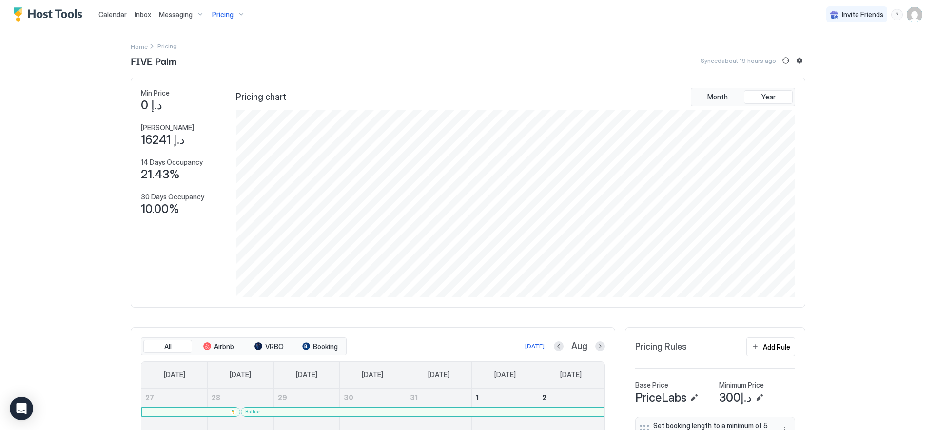
scroll to position [187, 561]
click at [907, 13] on img "User profile" at bounding box center [915, 15] width 16 height 16
click at [824, 55] on span "Settings" at bounding box center [819, 54] width 26 height 9
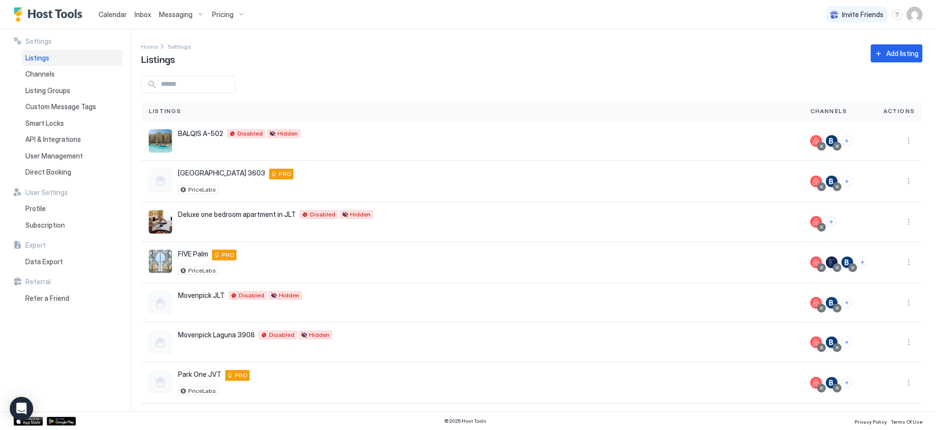
click at [915, 12] on img "User profile" at bounding box center [915, 15] width 16 height 16
click at [262, 17] on div at bounding box center [468, 215] width 936 height 430
click at [61, 211] on div "Profile" at bounding box center [71, 208] width 101 height 17
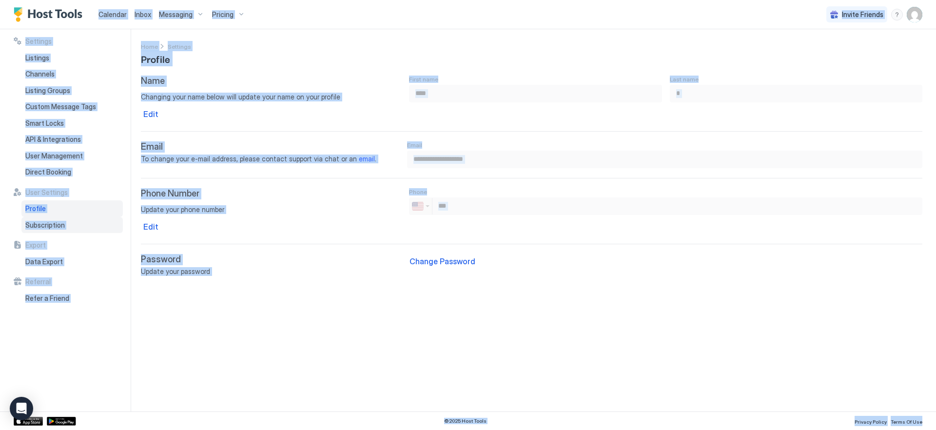
click at [58, 221] on span "Subscription" at bounding box center [44, 225] width 39 height 9
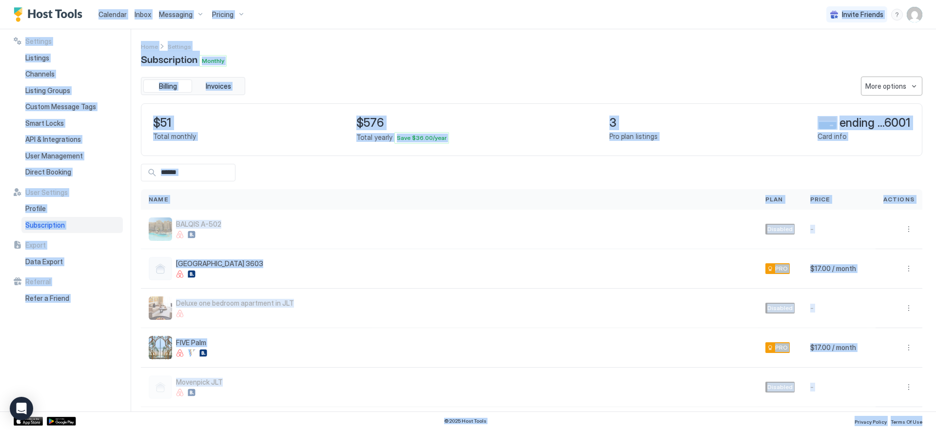
click at [905, 91] on button "More options" at bounding box center [891, 86] width 61 height 19
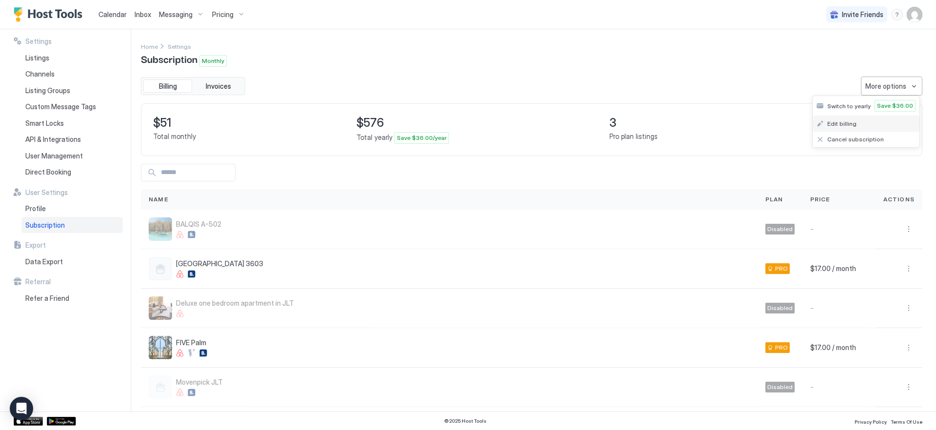
click at [852, 123] on span "Edit billing" at bounding box center [841, 123] width 29 height 7
click at [227, 85] on span "Invoices" at bounding box center [218, 86] width 25 height 9
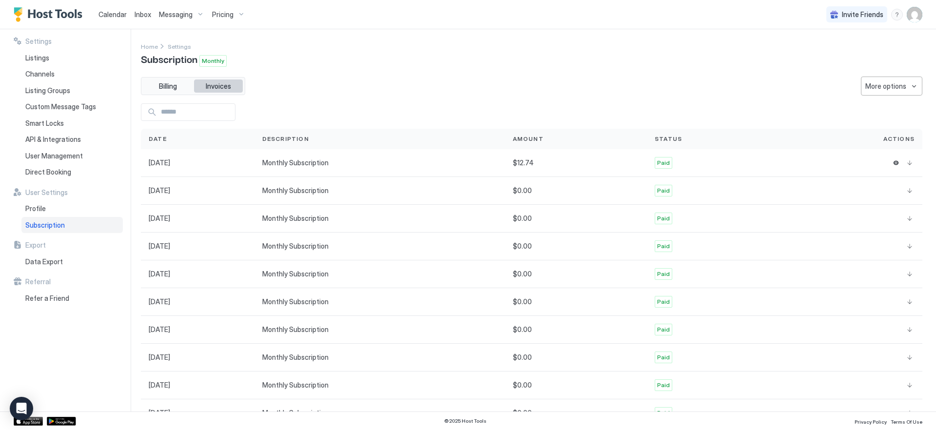
click at [227, 85] on span "Invoices" at bounding box center [218, 86] width 25 height 9
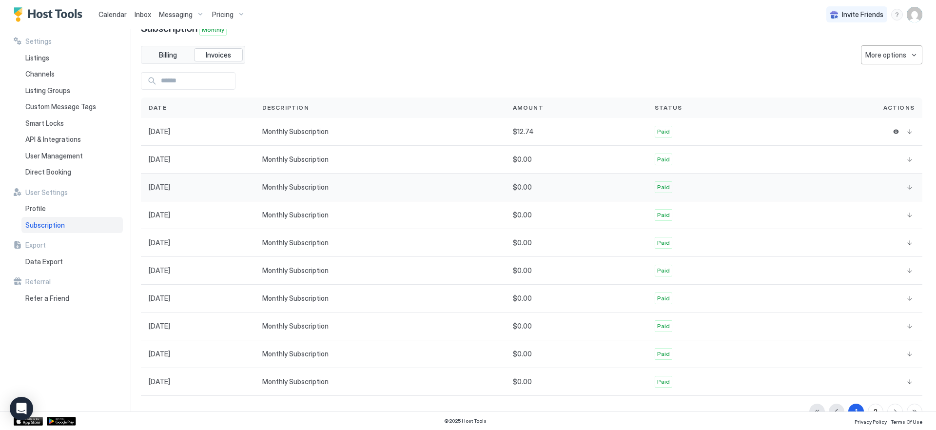
scroll to position [39, 0]
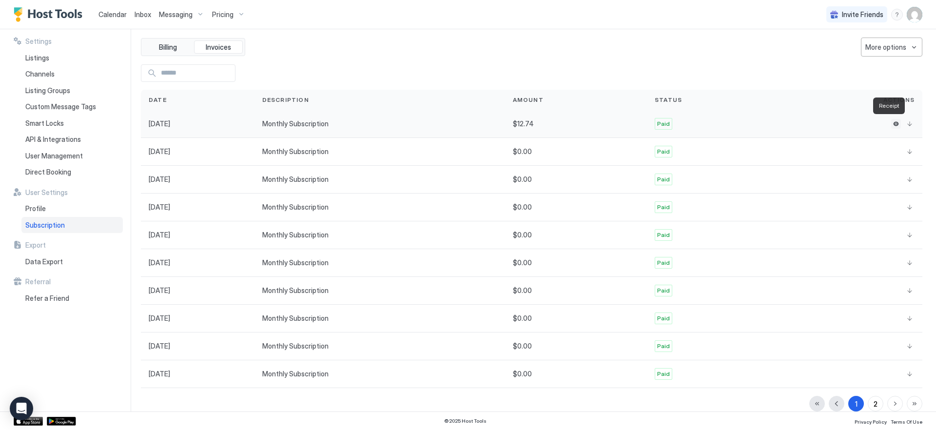
click at [891, 122] on button "Receipt" at bounding box center [896, 124] width 10 height 10
click at [870, 403] on button "2" at bounding box center [876, 404] width 16 height 16
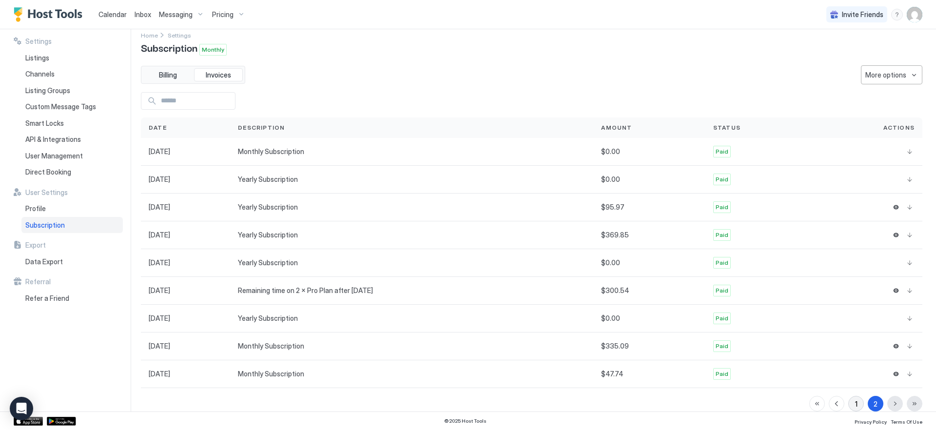
click at [852, 405] on button "1" at bounding box center [856, 404] width 16 height 16
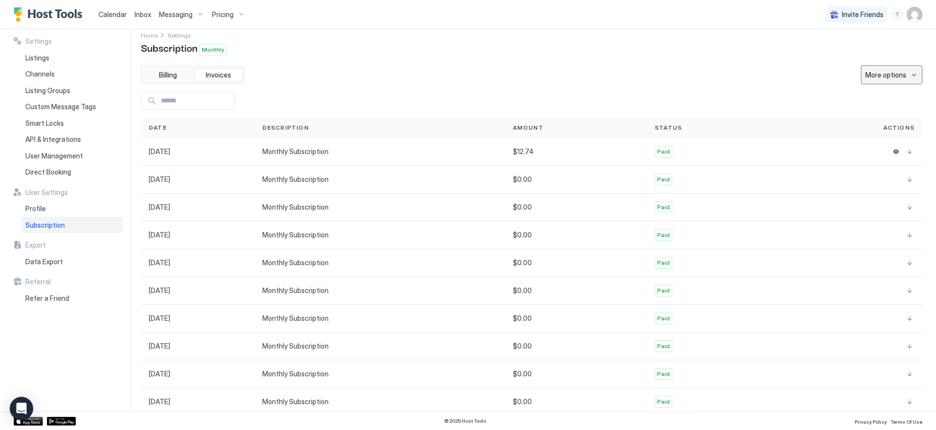
click at [883, 76] on div "More options" at bounding box center [886, 75] width 41 height 10
click at [855, 110] on div "Edit billing" at bounding box center [866, 113] width 107 height 16
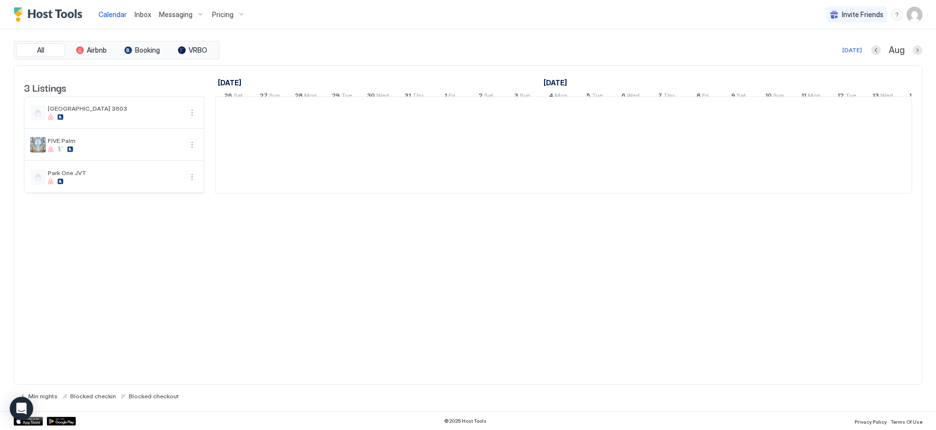
scroll to position [0, 542]
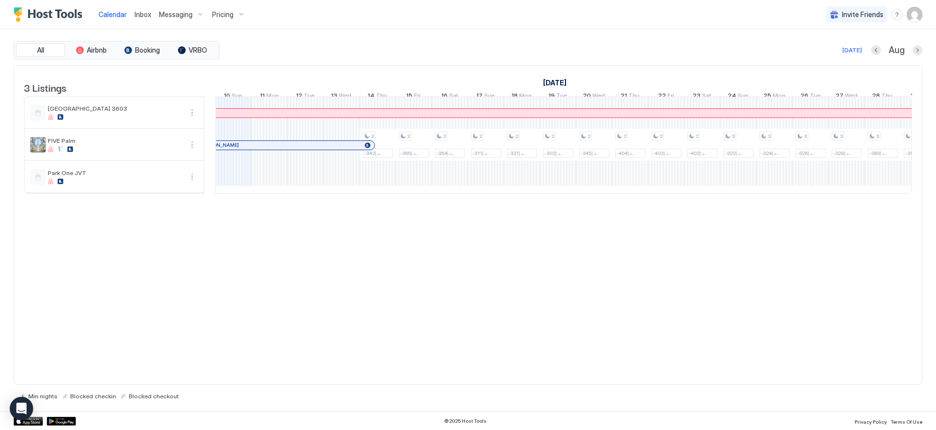
click at [231, 18] on span "Pricing" at bounding box center [222, 14] width 21 height 9
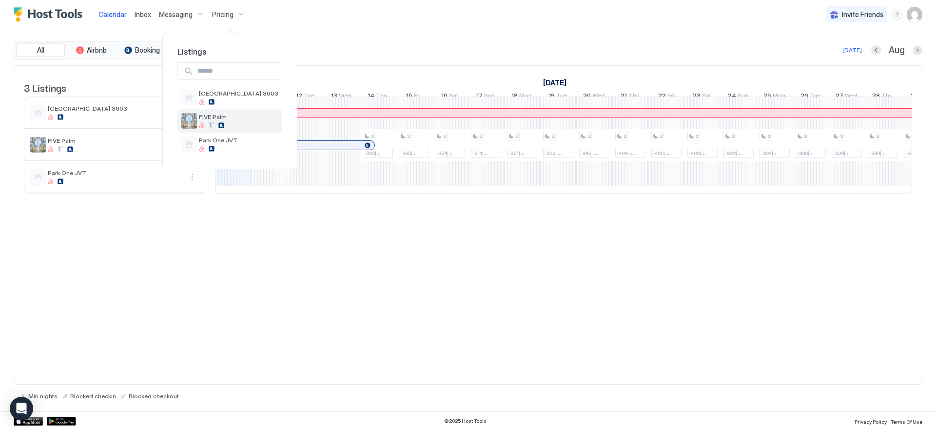
click at [227, 119] on div "FIVE Palm" at bounding box center [229, 120] width 105 height 23
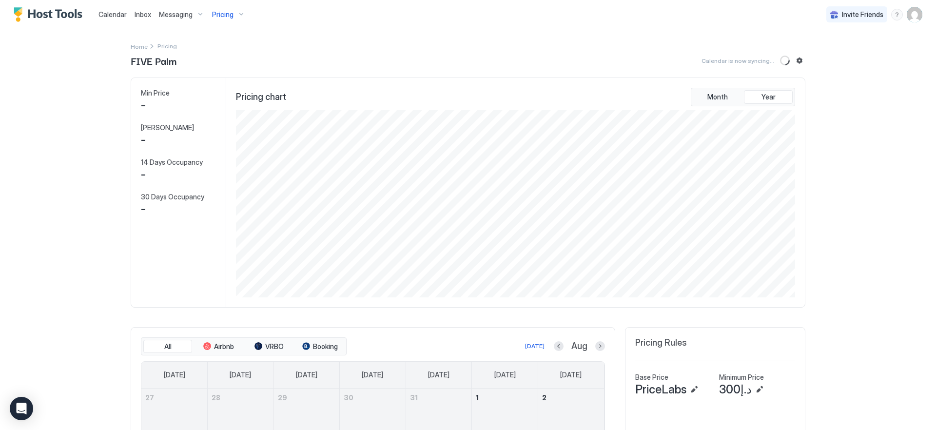
scroll to position [187, 561]
